Goal: Complete application form

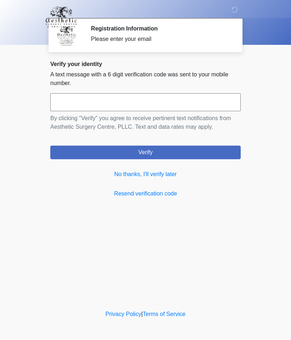
click at [177, 174] on link "No thanks, I'll verify later" at bounding box center [145, 174] width 190 height 9
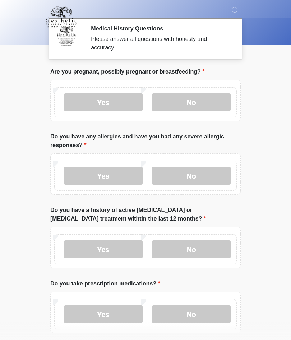
click at [203, 103] on label "No" at bounding box center [191, 102] width 79 height 18
click at [201, 181] on label "No" at bounding box center [191, 176] width 79 height 18
click at [207, 251] on label "No" at bounding box center [191, 250] width 79 height 18
click at [213, 316] on label "No" at bounding box center [191, 315] width 79 height 18
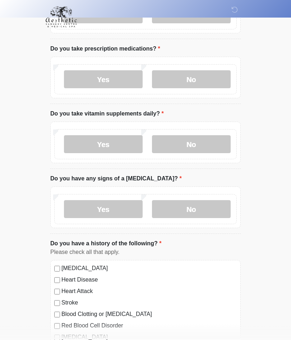
scroll to position [240, 0]
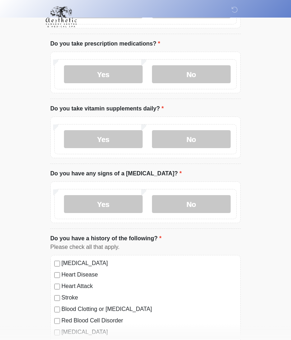
click at [116, 140] on label "Yes" at bounding box center [103, 140] width 79 height 18
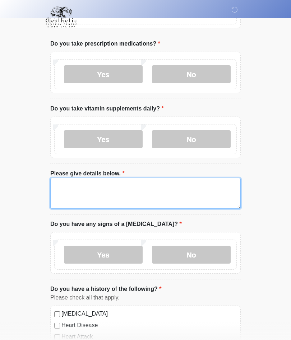
click at [108, 201] on textarea "Please give details below." at bounding box center [145, 193] width 190 height 31
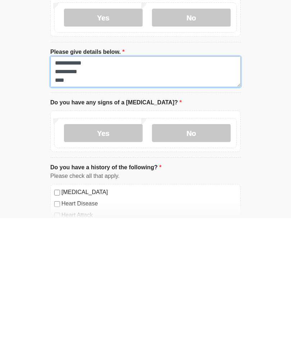
type textarea "**********"
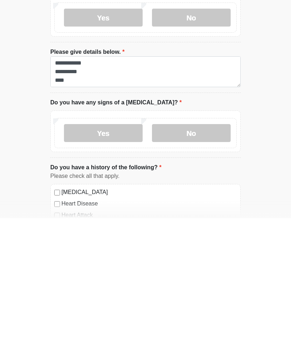
click at [197, 246] on label "No" at bounding box center [191, 255] width 79 height 18
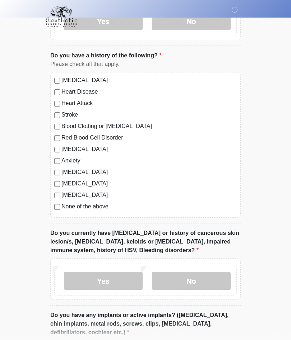
scroll to position [474, 0]
click at [100, 282] on label "Yes" at bounding box center [103, 281] width 79 height 18
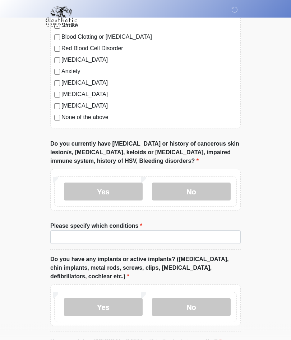
scroll to position [565, 0]
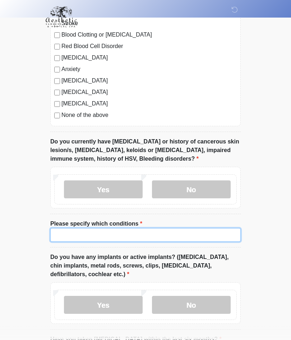
click at [80, 237] on input "Please specify which conditions" at bounding box center [145, 236] width 190 height 14
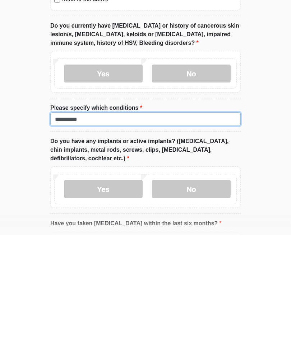
type input "**********"
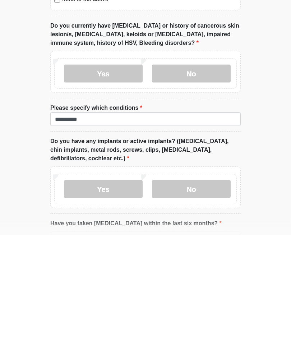
click at [193, 285] on label "No" at bounding box center [191, 294] width 79 height 18
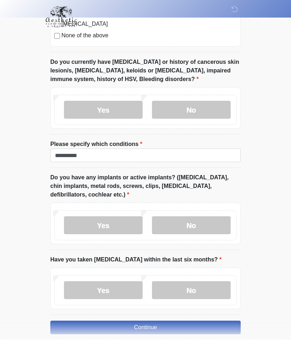
click at [190, 292] on label "No" at bounding box center [191, 291] width 79 height 18
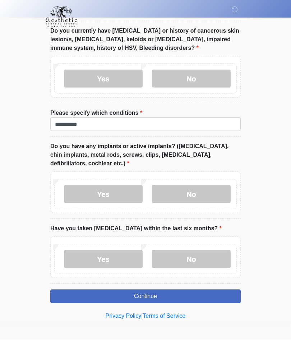
click at [145, 298] on button "Continue" at bounding box center [145, 297] width 190 height 14
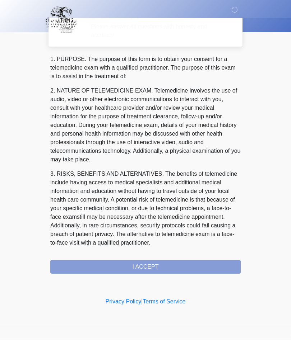
scroll to position [0, 0]
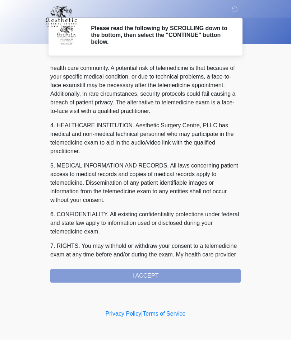
click at [148, 280] on div "1. PURPOSE. The purpose of this form is to obtain your consent for a telemedici…" at bounding box center [145, 173] width 190 height 219
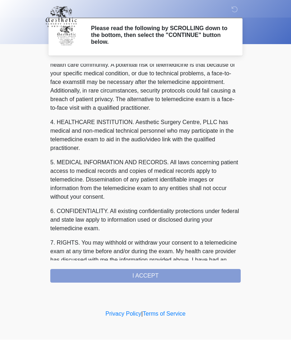
scroll to position [144, 0]
click at [146, 276] on div "1. PURPOSE. The purpose of this form is to obtain your consent for a telemedici…" at bounding box center [145, 173] width 190 height 219
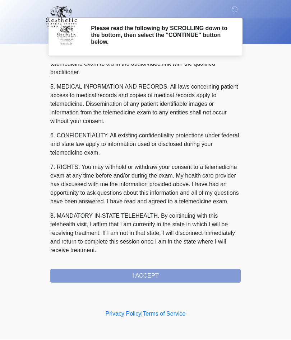
scroll to position [228, 0]
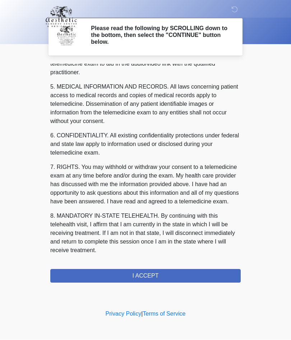
click at [145, 276] on button "I ACCEPT" at bounding box center [145, 277] width 190 height 14
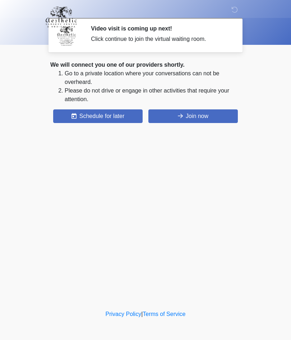
click at [209, 117] on button "Join now" at bounding box center [192, 116] width 89 height 14
